Goal: Transaction & Acquisition: Purchase product/service

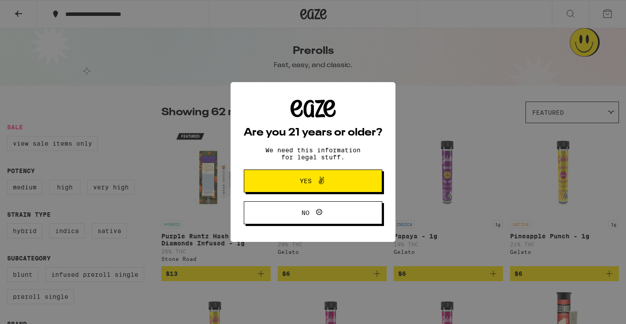
click at [321, 186] on span at bounding box center [321, 180] width 11 height 11
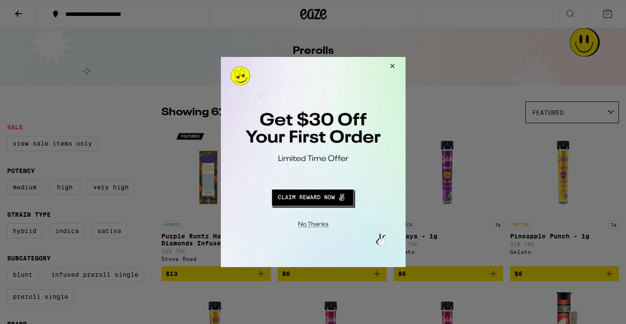
click at [315, 200] on button "Redirect to URL" at bounding box center [311, 196] width 153 height 21
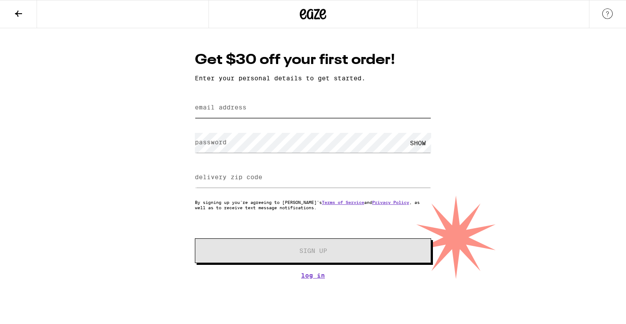
click at [294, 111] on input "email address" at bounding box center [313, 108] width 236 height 20
type input "[EMAIL_ADDRESS][DOMAIN_NAME]"
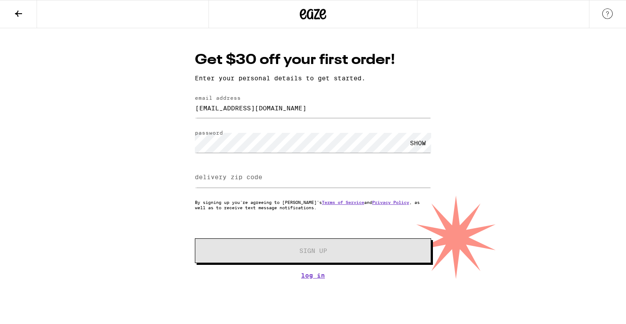
click at [418, 139] on div "SHOW" at bounding box center [418, 143] width 26 height 20
click at [353, 181] on input "delivery zip code" at bounding box center [313, 178] width 236 height 20
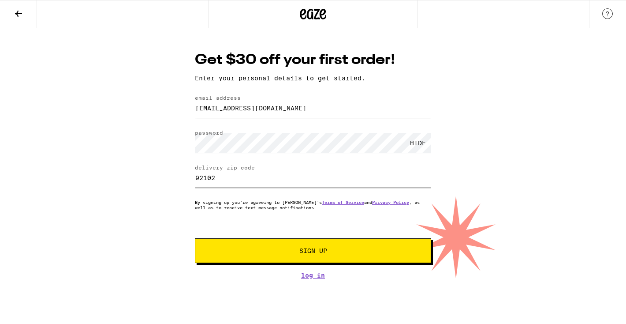
click at [207, 177] on input "92102" at bounding box center [313, 178] width 236 height 20
type input "91202"
click at [346, 253] on span "Sign Up" at bounding box center [312, 250] width 175 height 6
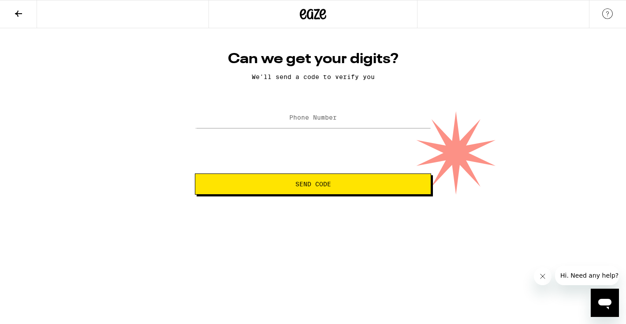
click at [331, 121] on label "Phone Number" at bounding box center [313, 117] width 48 height 7
type input "[PHONE_NUMBER]"
click at [324, 190] on button "Send Code" at bounding box center [313, 183] width 236 height 21
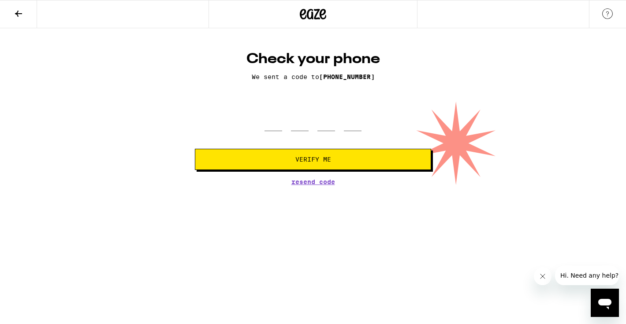
click at [291, 125] on div at bounding box center [312, 118] width 97 height 26
click at [272, 129] on input "tel" at bounding box center [273, 118] width 18 height 26
type input "9"
type input "7"
type input "4"
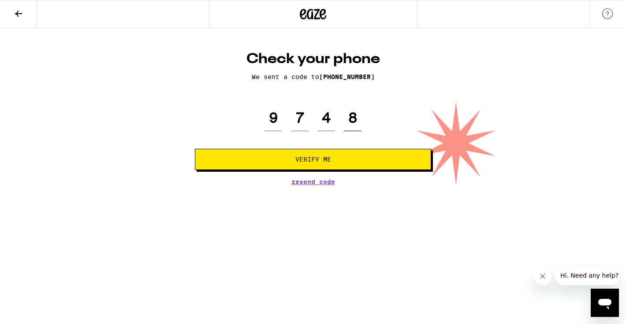
type input "8"
click at [195, 149] on button "Verify Me" at bounding box center [313, 159] width 236 height 21
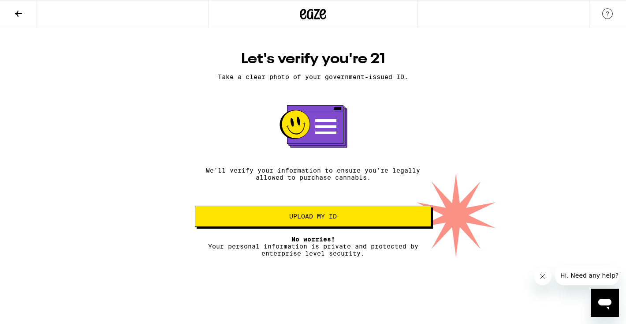
click at [345, 219] on span "Upload my ID" at bounding box center [312, 216] width 221 height 6
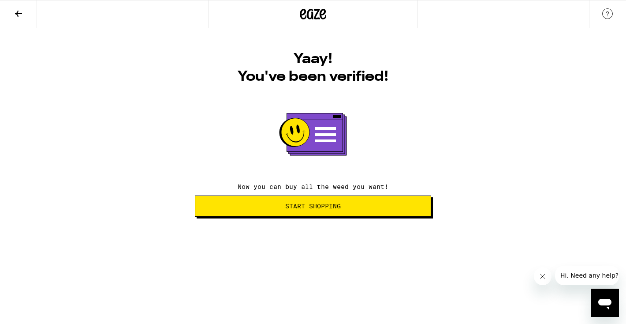
click at [335, 209] on span "Start Shopping" at bounding box center [313, 206] width 56 height 6
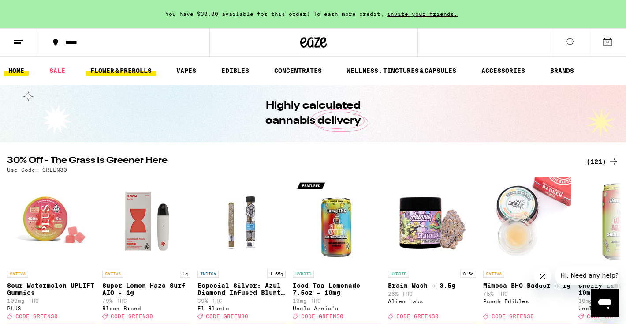
click at [121, 67] on link "FLOWER & PREROLLS" at bounding box center [121, 70] width 70 height 11
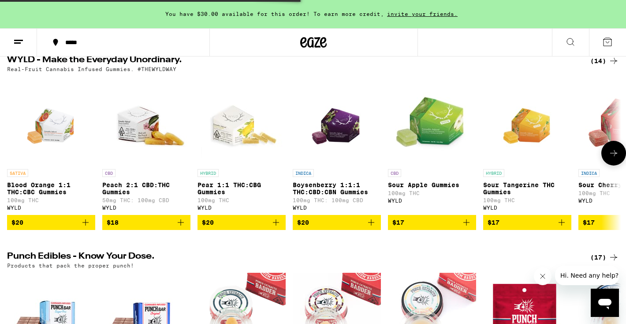
scroll to position [324, 0]
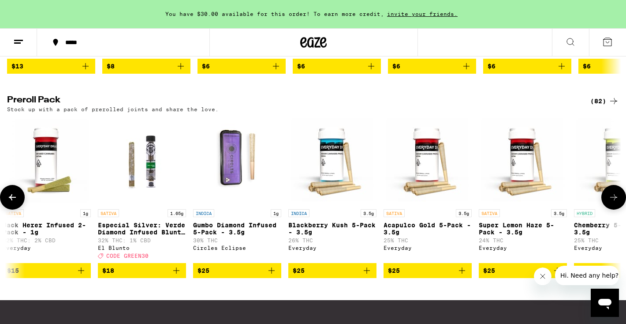
scroll to position [0, 126]
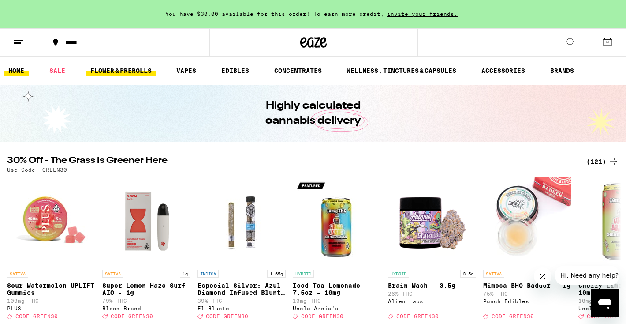
click at [123, 75] on link "FLOWER & PREROLLS" at bounding box center [121, 70] width 70 height 11
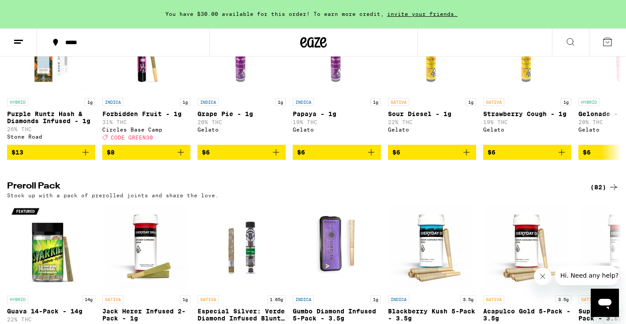
scroll to position [582, 0]
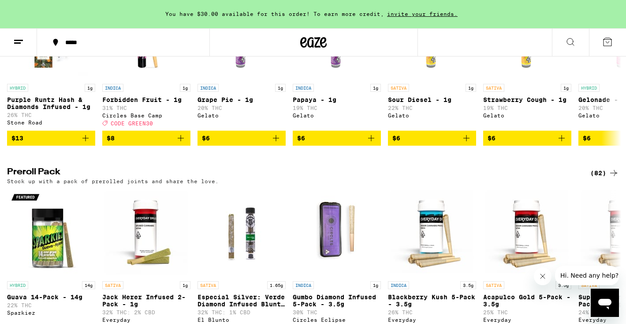
click at [607, 178] on div "(82)" at bounding box center [604, 173] width 29 height 11
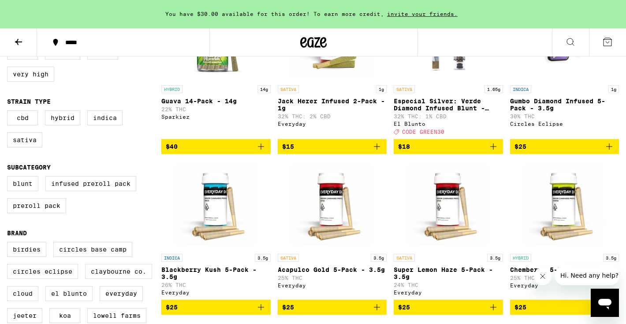
scroll to position [23, 0]
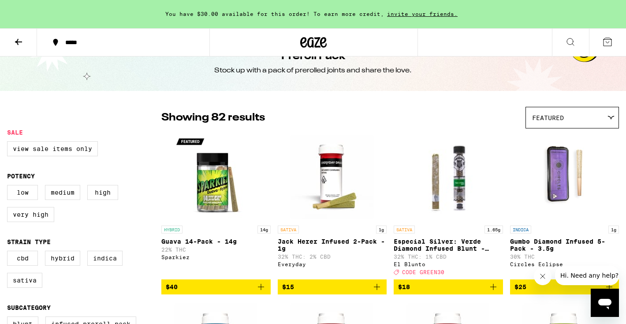
click at [599, 119] on div "Featured" at bounding box center [572, 117] width 93 height 21
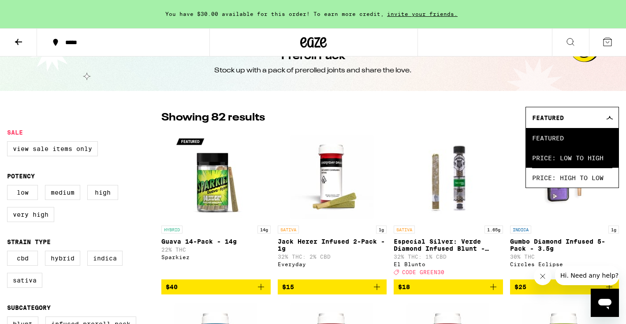
click at [552, 154] on span "Price: Low to High" at bounding box center [572, 158] width 80 height 20
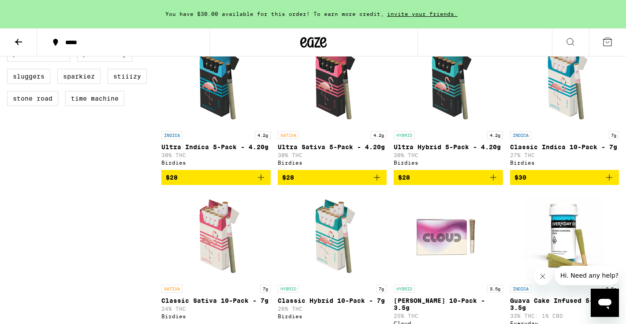
scroll to position [456, 0]
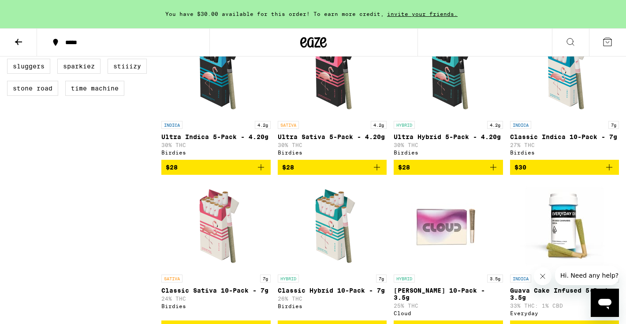
click at [609, 170] on icon "Add to bag" at bounding box center [609, 167] width 6 height 6
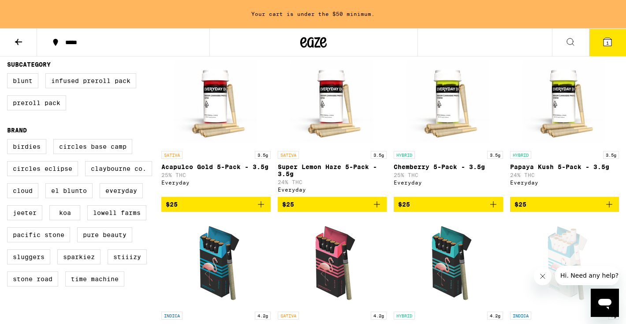
scroll to position [0, 0]
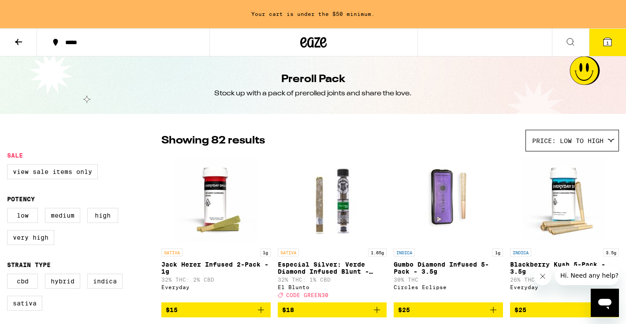
click at [28, 45] on button at bounding box center [18, 43] width 37 height 28
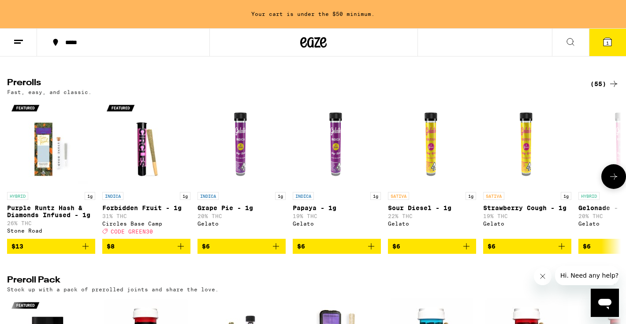
scroll to position [475, 0]
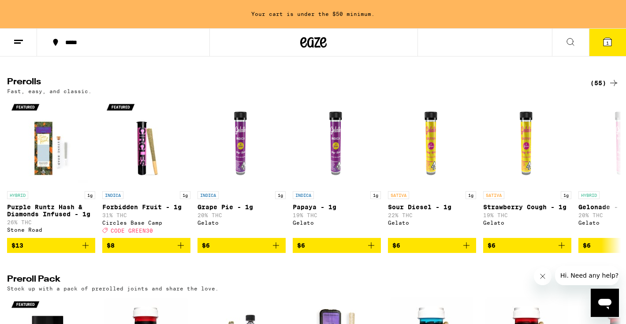
click at [597, 88] on div "(55)" at bounding box center [604, 83] width 29 height 11
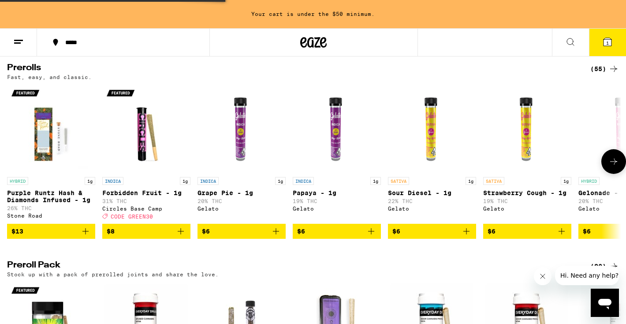
scroll to position [490, 0]
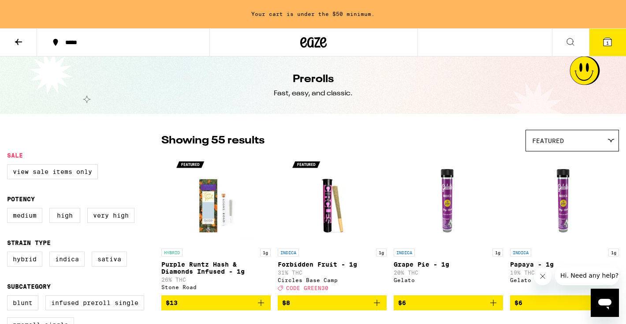
click at [564, 133] on div "Featured" at bounding box center [572, 140] width 93 height 21
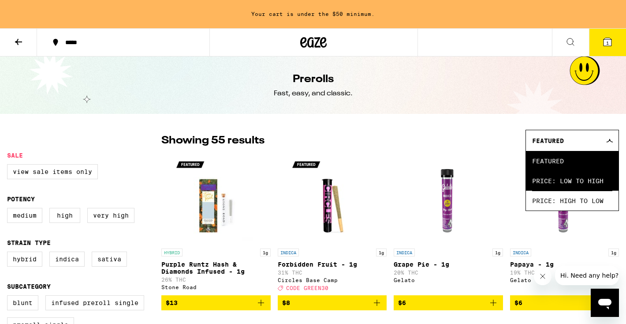
click at [556, 180] on span "Price: Low to High" at bounding box center [572, 181] width 80 height 20
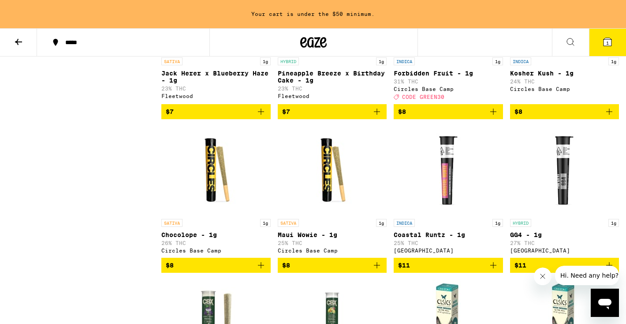
scroll to position [527, 0]
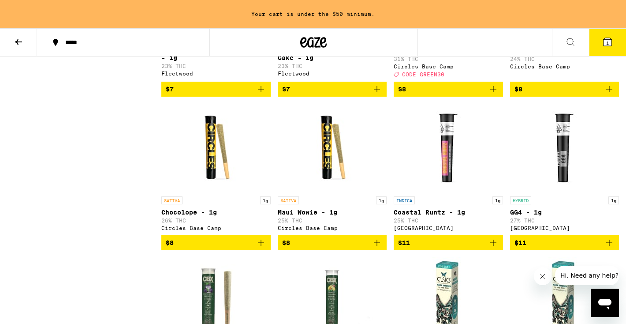
click at [260, 248] on icon "Add to bag" at bounding box center [261, 242] width 11 height 11
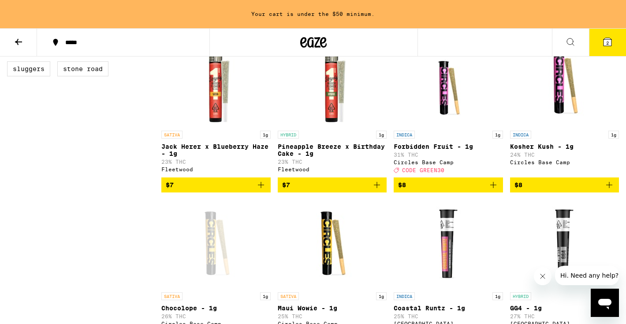
scroll to position [431, 0]
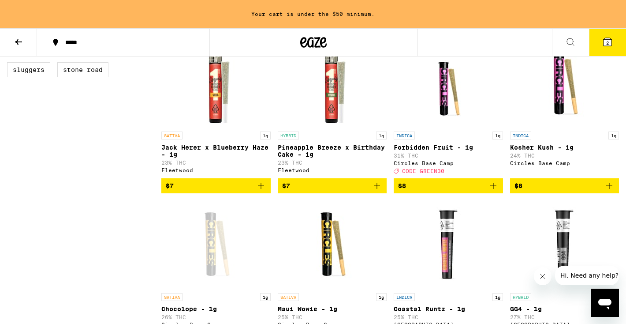
click at [492, 189] on icon "Add to bag" at bounding box center [493, 186] width 6 height 6
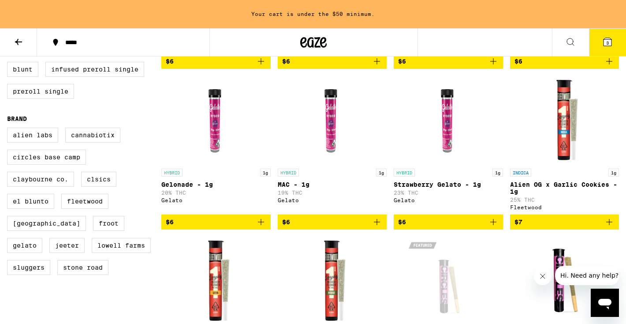
scroll to position [0, 0]
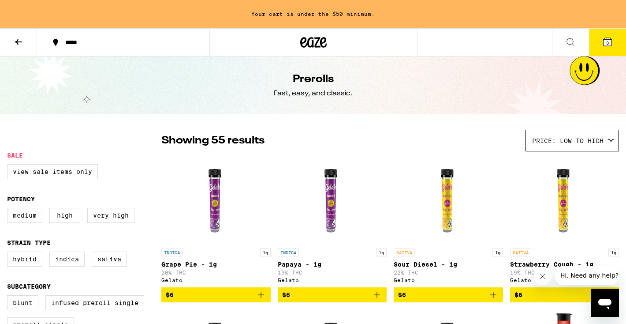
click at [32, 43] on button at bounding box center [18, 43] width 37 height 28
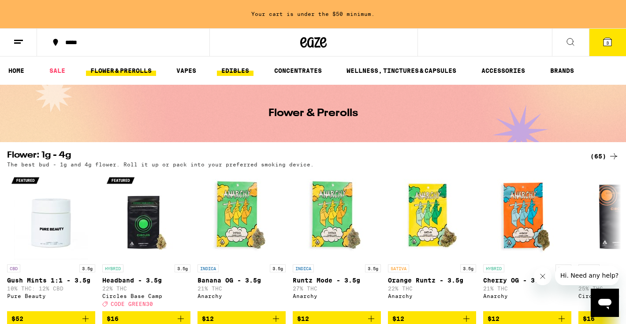
click at [232, 69] on link "EDIBLES" at bounding box center [235, 70] width 37 height 11
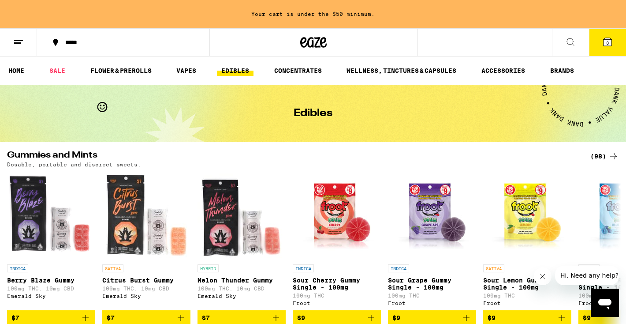
click at [600, 153] on div "(98)" at bounding box center [604, 156] width 29 height 11
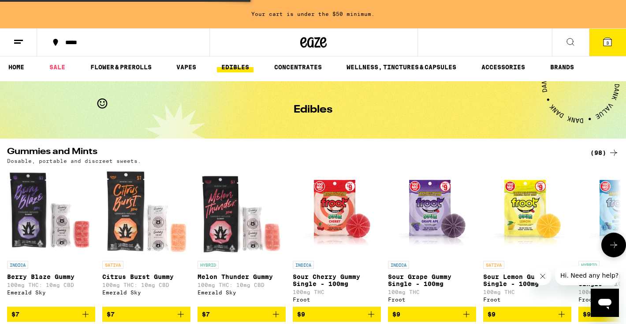
scroll to position [4, 0]
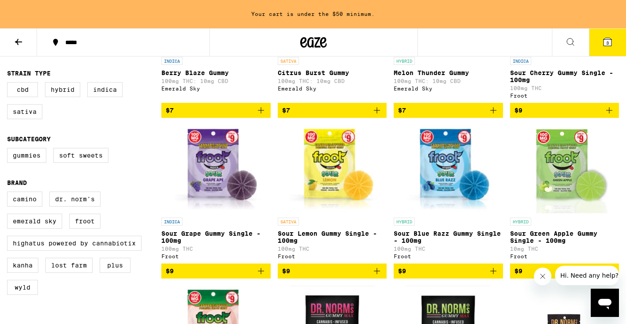
scroll to position [193, 0]
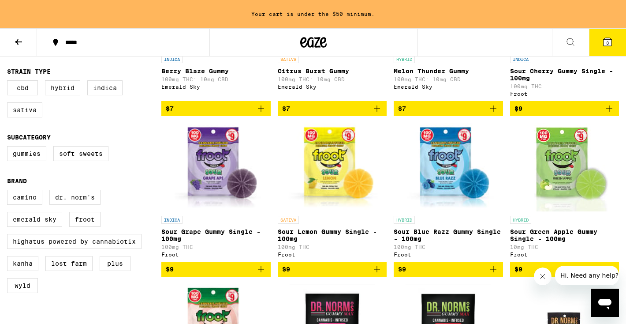
click at [492, 274] on icon "Add to bag" at bounding box center [493, 269] width 11 height 11
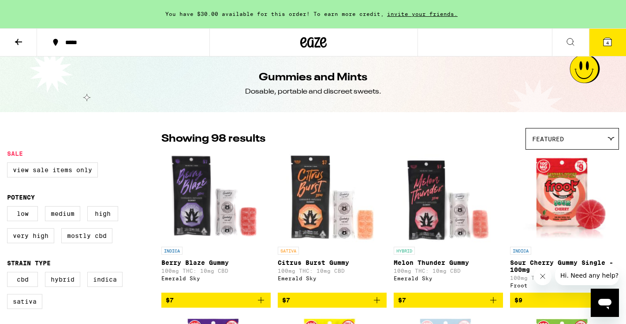
scroll to position [0, 0]
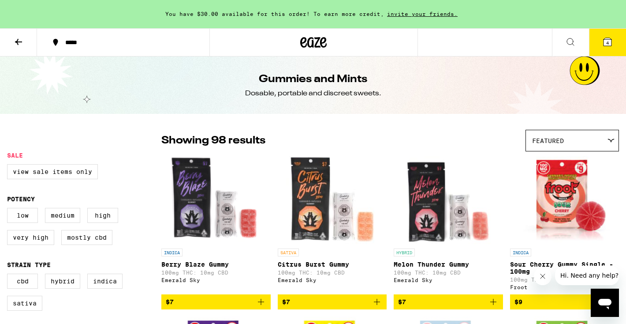
click at [20, 39] on icon at bounding box center [18, 42] width 11 height 11
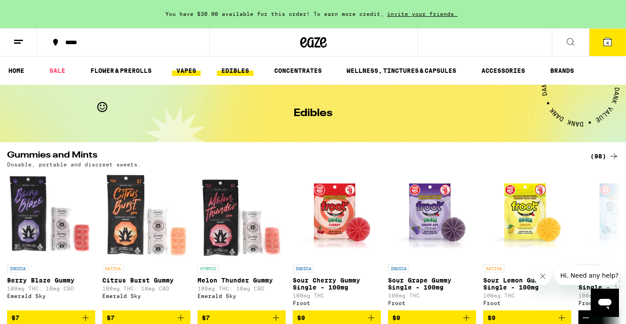
click at [186, 68] on link "VAPES" at bounding box center [186, 70] width 29 height 11
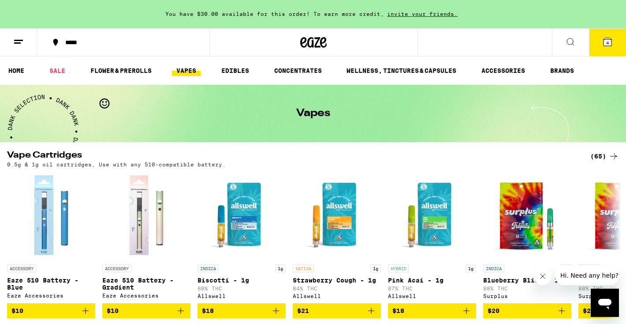
click at [589, 156] on div "(65)" at bounding box center [597, 156] width 43 height 11
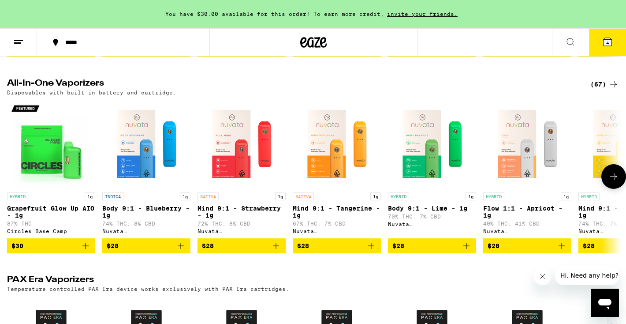
scroll to position [260, 0]
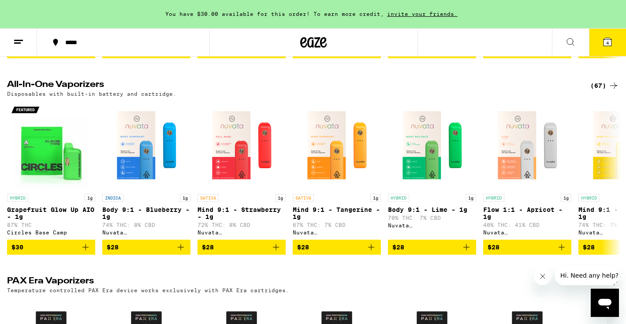
click at [603, 90] on div "(67)" at bounding box center [604, 85] width 29 height 11
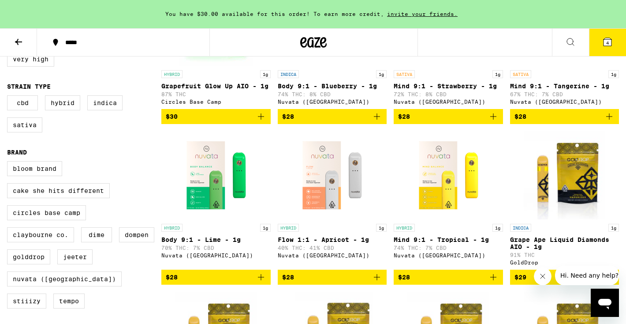
scroll to position [194, 0]
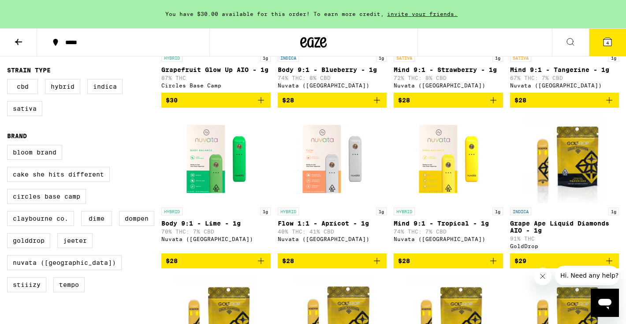
click at [495, 266] on icon "Add to bag" at bounding box center [493, 260] width 11 height 11
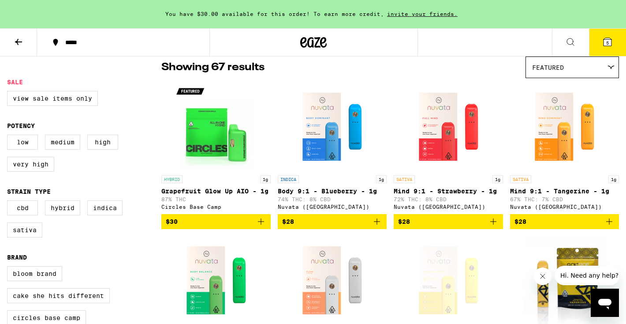
scroll to position [0, 0]
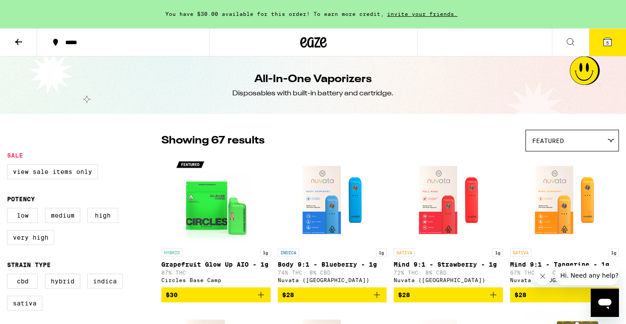
click at [22, 45] on icon at bounding box center [18, 42] width 11 height 11
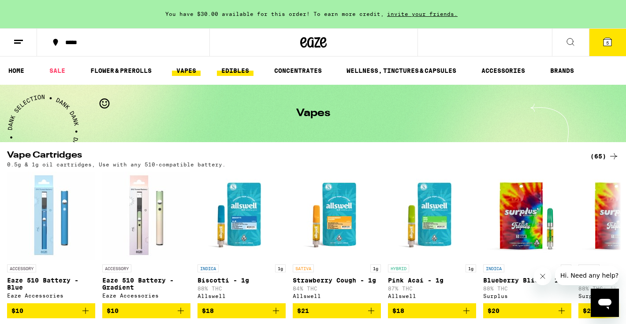
click at [240, 73] on link "EDIBLES" at bounding box center [235, 70] width 37 height 11
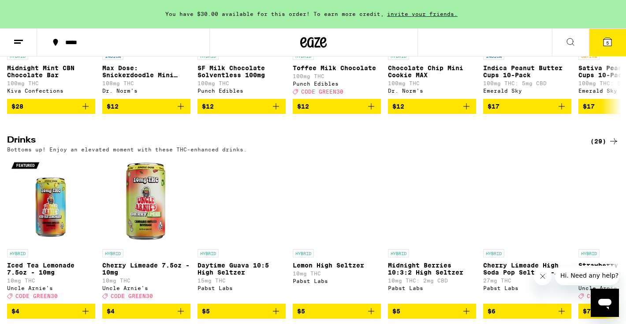
scroll to position [420, 0]
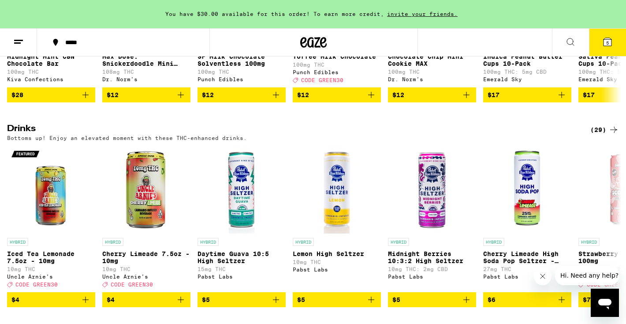
click at [603, 135] on div "(29)" at bounding box center [604, 129] width 29 height 11
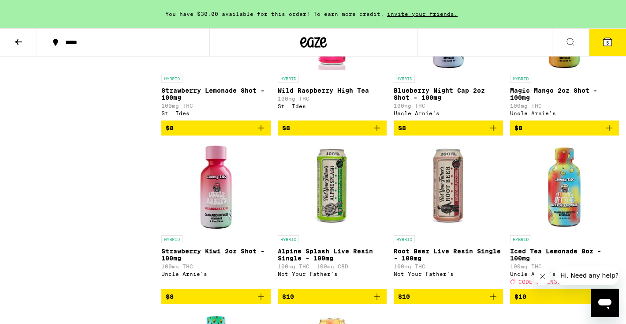
scroll to position [670, 0]
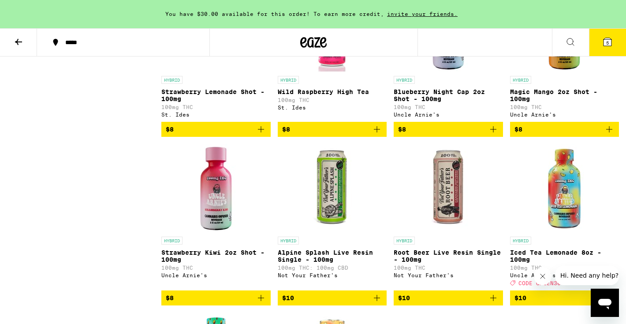
click at [608, 134] on icon "Add to bag" at bounding box center [609, 129] width 11 height 11
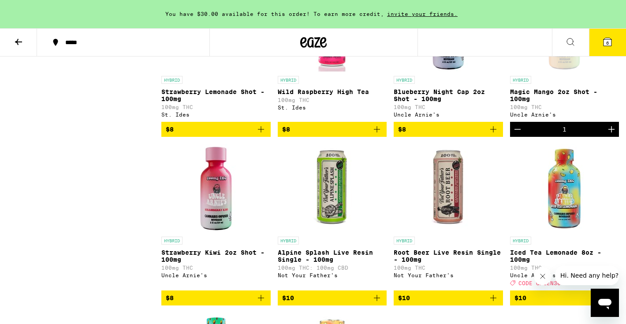
click at [594, 44] on button "6" at bounding box center [607, 42] width 37 height 27
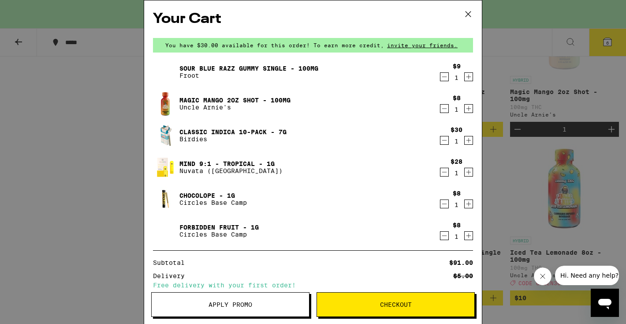
click at [381, 302] on span "Checkout" at bounding box center [396, 304] width 32 height 6
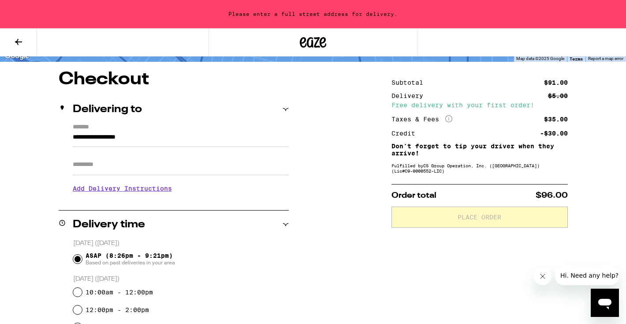
scroll to position [81, 0]
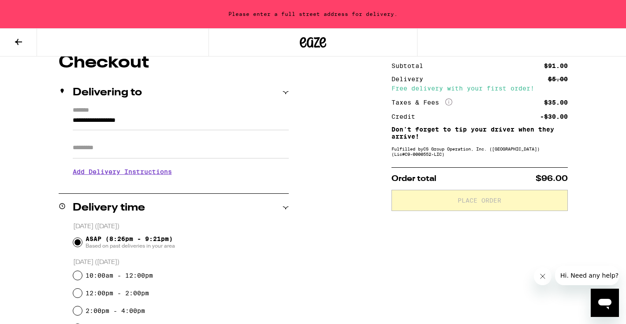
click at [116, 125] on input "**********" at bounding box center [181, 122] width 216 height 15
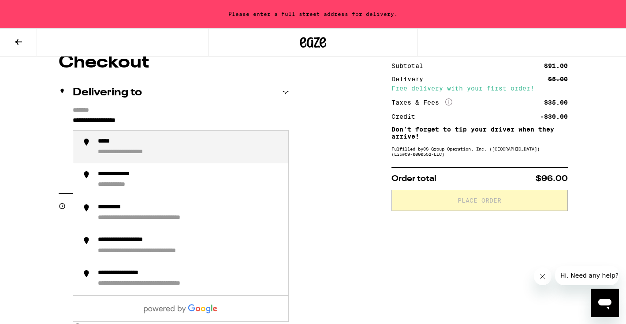
drag, startPoint x: 161, startPoint y: 120, endPoint x: -9, endPoint y: 119, distance: 170.2
click at [0, 119] on html "**********" at bounding box center [313, 298] width 626 height 759
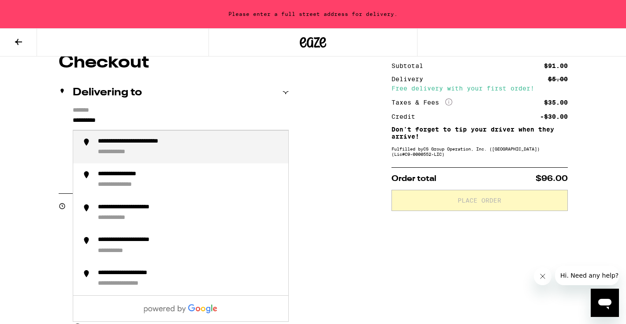
click at [144, 143] on div "**********" at bounding box center [152, 142] width 108 height 8
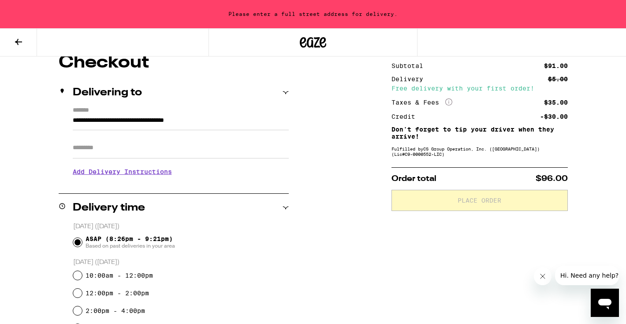
type input "**********"
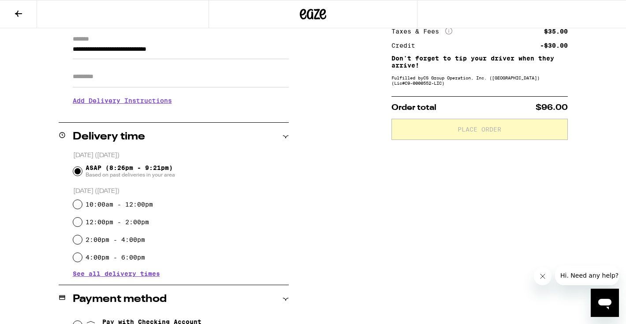
scroll to position [138, 0]
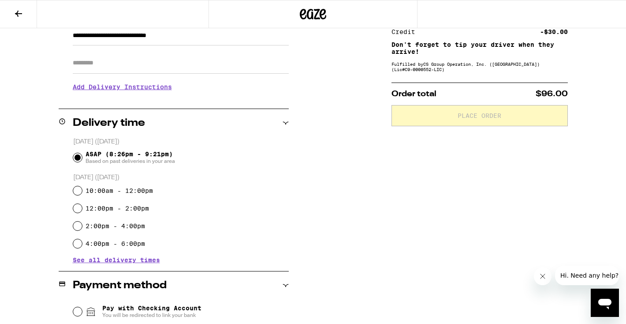
click at [115, 90] on h3 "Add Delivery Instructions" at bounding box center [181, 87] width 216 height 20
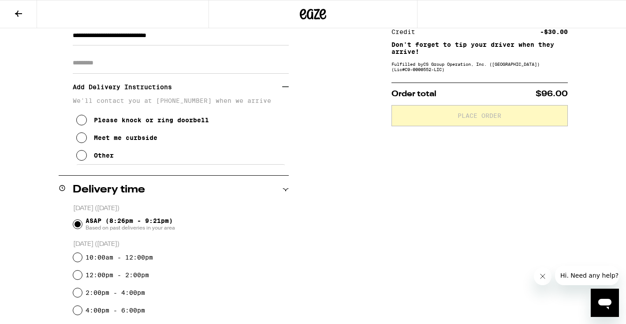
click at [82, 143] on icon at bounding box center [81, 137] width 11 height 11
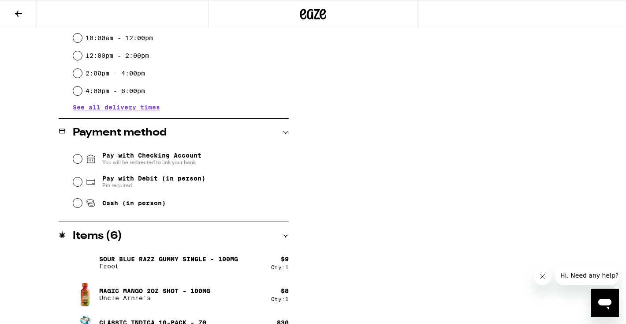
scroll to position [367, 0]
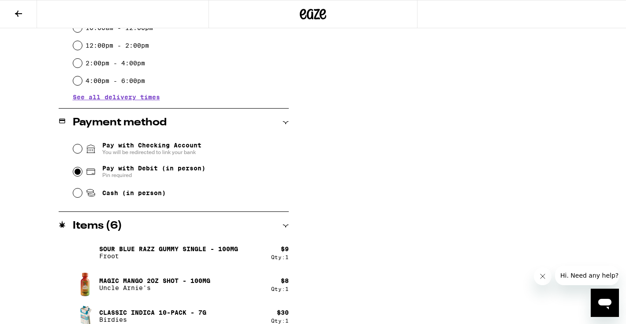
click at [79, 175] on input "Pay with Debit (in person) Pin required" at bounding box center [77, 171] width 9 height 9
radio input "true"
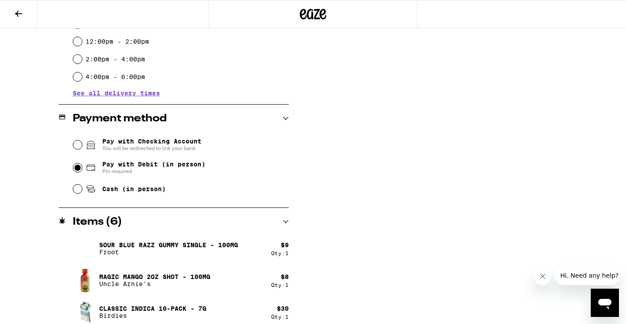
scroll to position [325, 0]
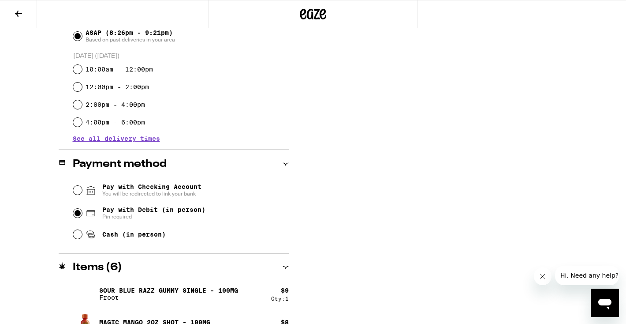
click at [546, 282] on button "Close message from company" at bounding box center [543, 276] width 18 height 18
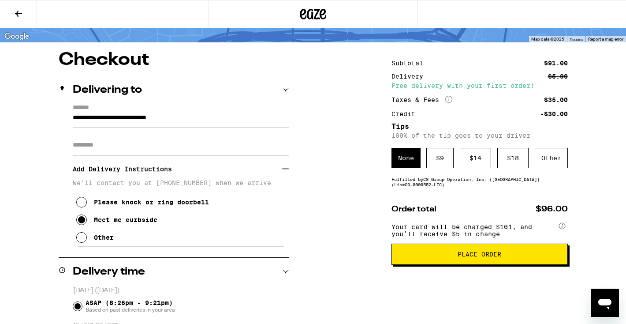
scroll to position [58, 0]
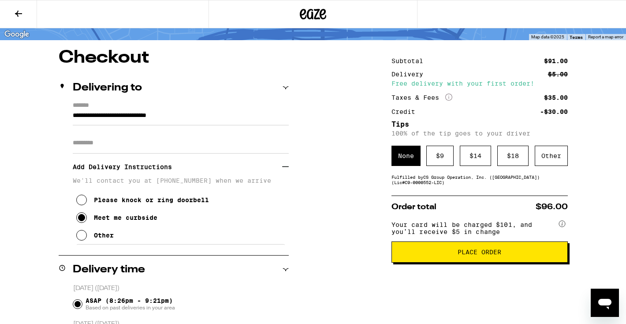
click at [472, 251] on button "Place Order" at bounding box center [479, 251] width 176 height 21
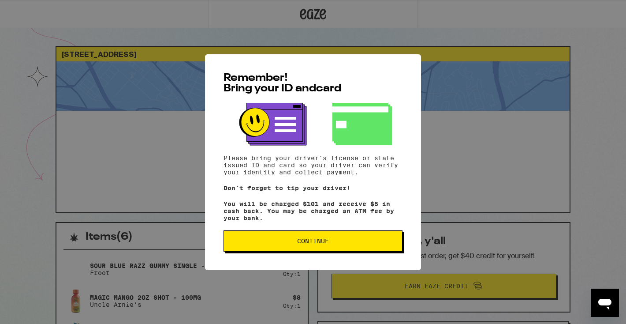
click at [337, 249] on button "Continue" at bounding box center [313, 240] width 179 height 21
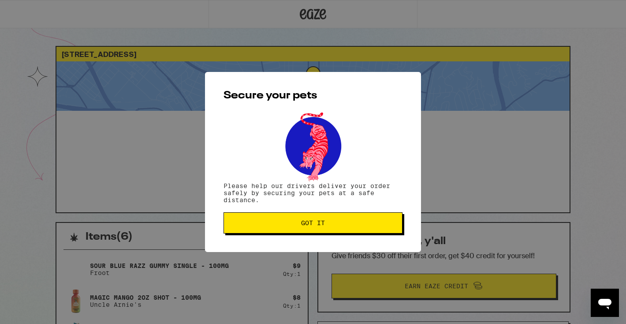
click at [329, 230] on button "Got it" at bounding box center [313, 222] width 179 height 21
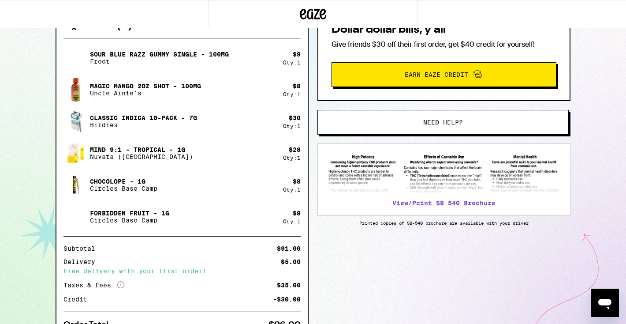
scroll to position [210, 0]
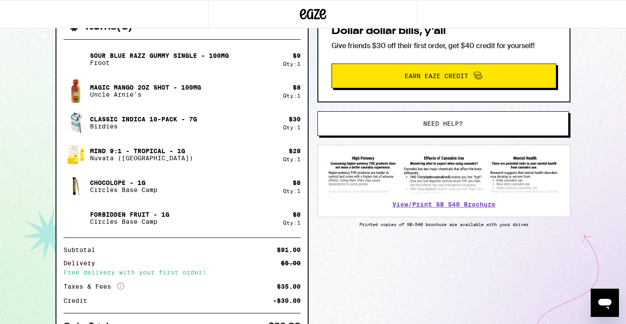
click at [287, 218] on div "$ 8 Qty: 1" at bounding box center [292, 218] width 18 height 15
